Goal: Find specific page/section: Find specific page/section

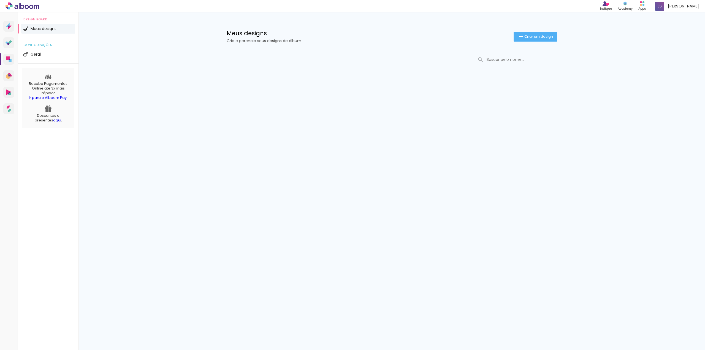
click at [46, 28] on span "Meus designs" at bounding box center [44, 29] width 26 height 4
click at [11, 77] on icon at bounding box center [9, 76] width 6 height 6
click at [7, 107] on icon at bounding box center [9, 109] width 5 height 7
